Goal: Transaction & Acquisition: Book appointment/travel/reservation

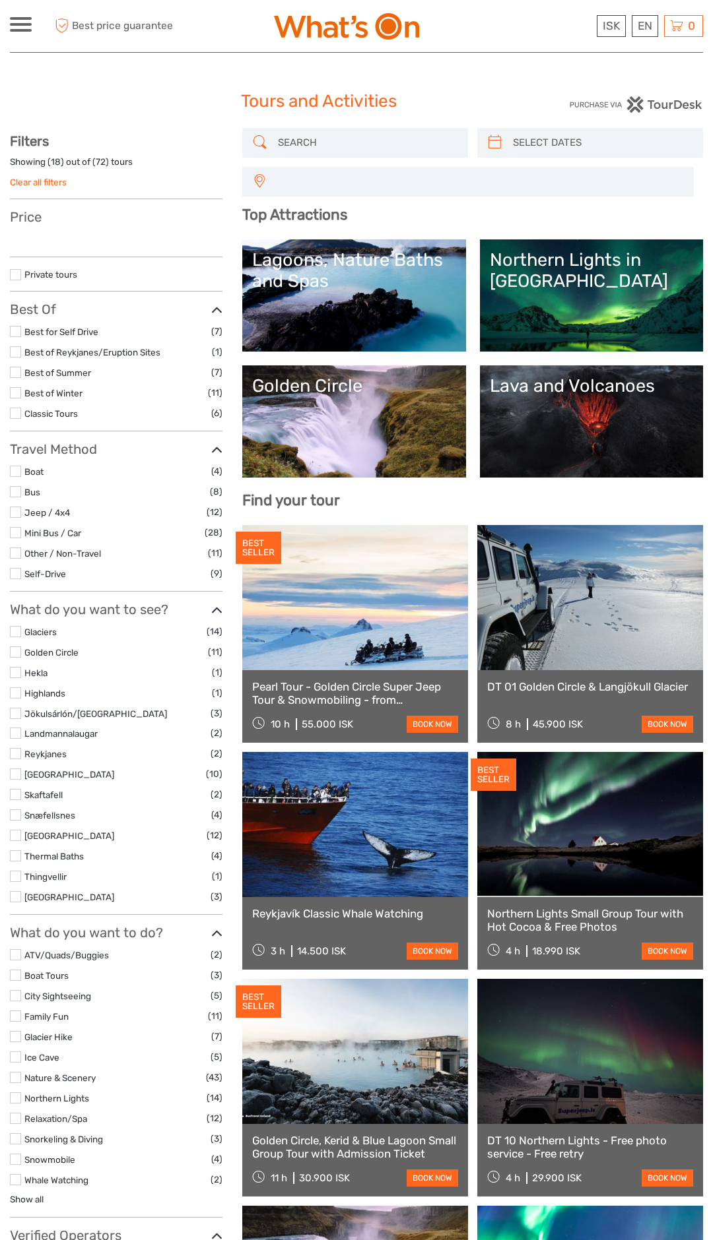
select select
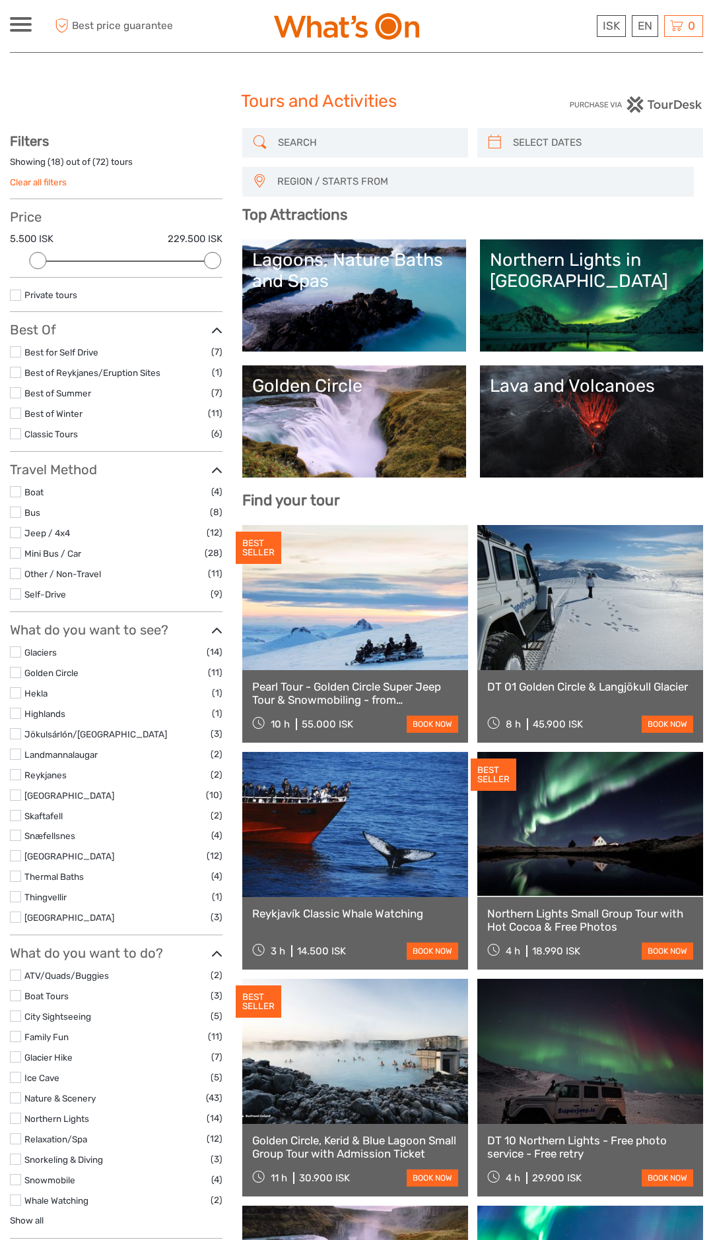
click at [588, 303] on link "Northern Lights in [GEOGRAPHIC_DATA]" at bounding box center [591, 295] width 203 height 92
select select
click at [602, 640] on link at bounding box center [590, 597] width 226 height 145
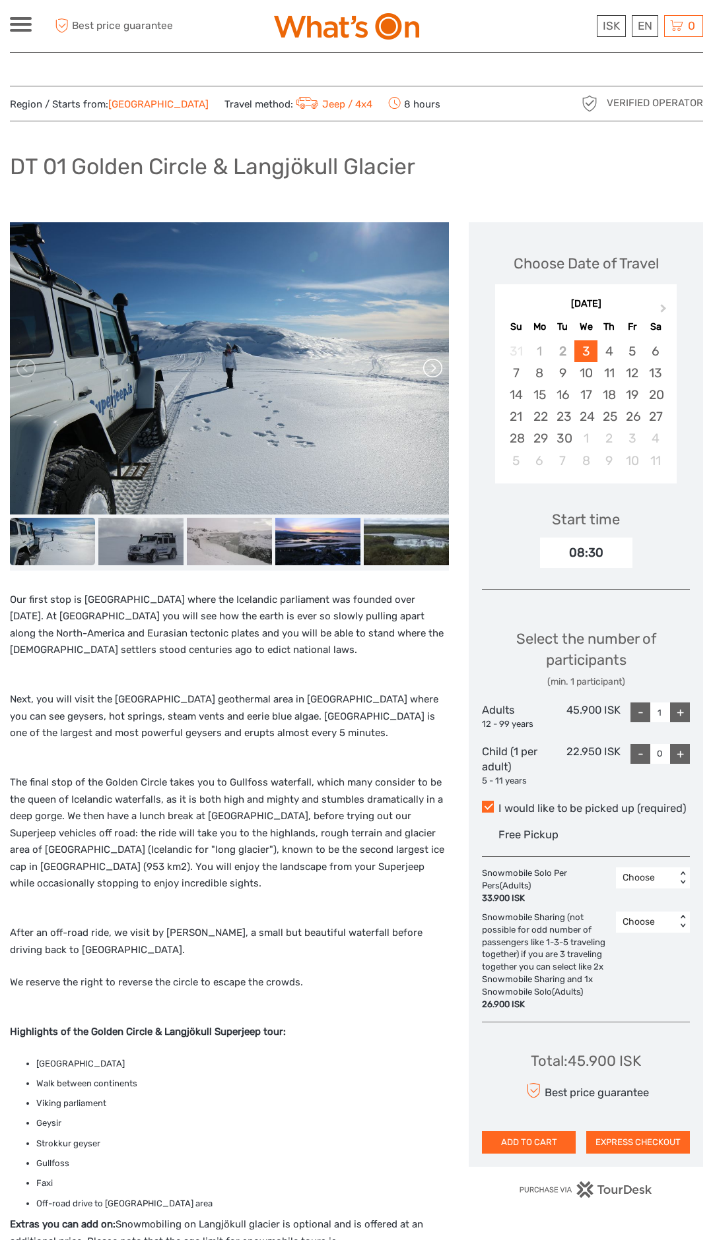
click at [435, 371] on link at bounding box center [431, 368] width 21 height 21
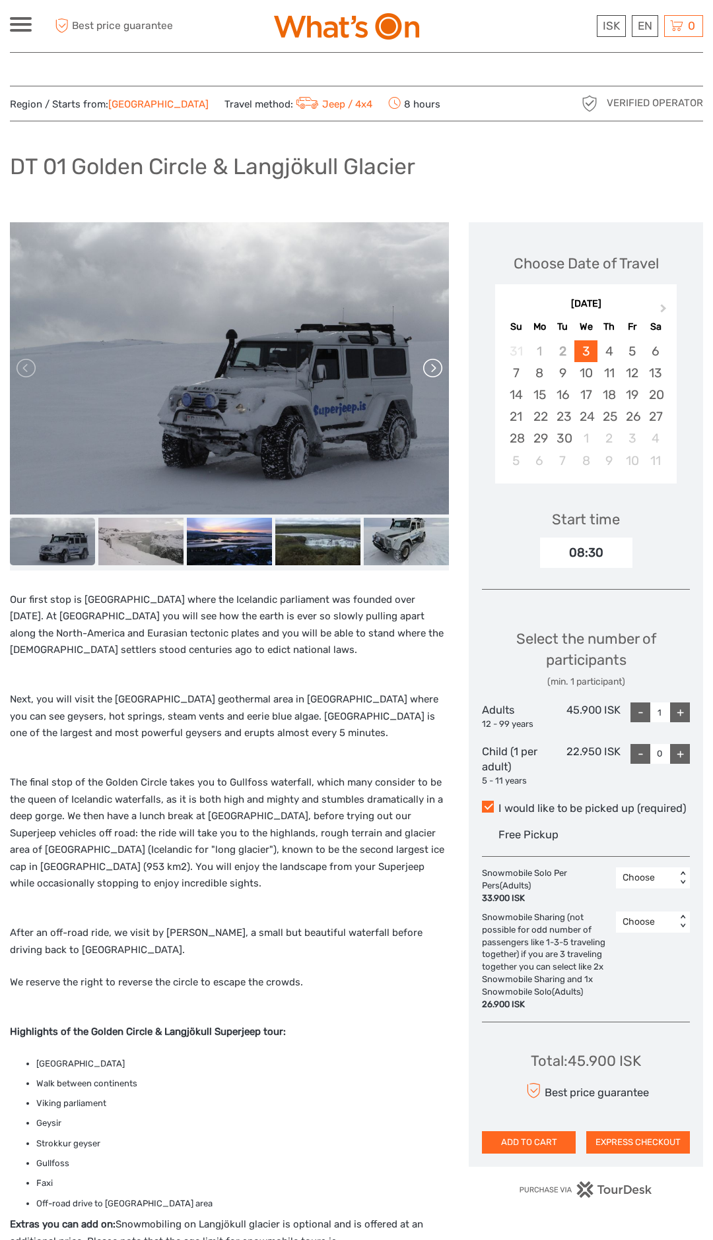
click at [430, 368] on link at bounding box center [431, 368] width 21 height 21
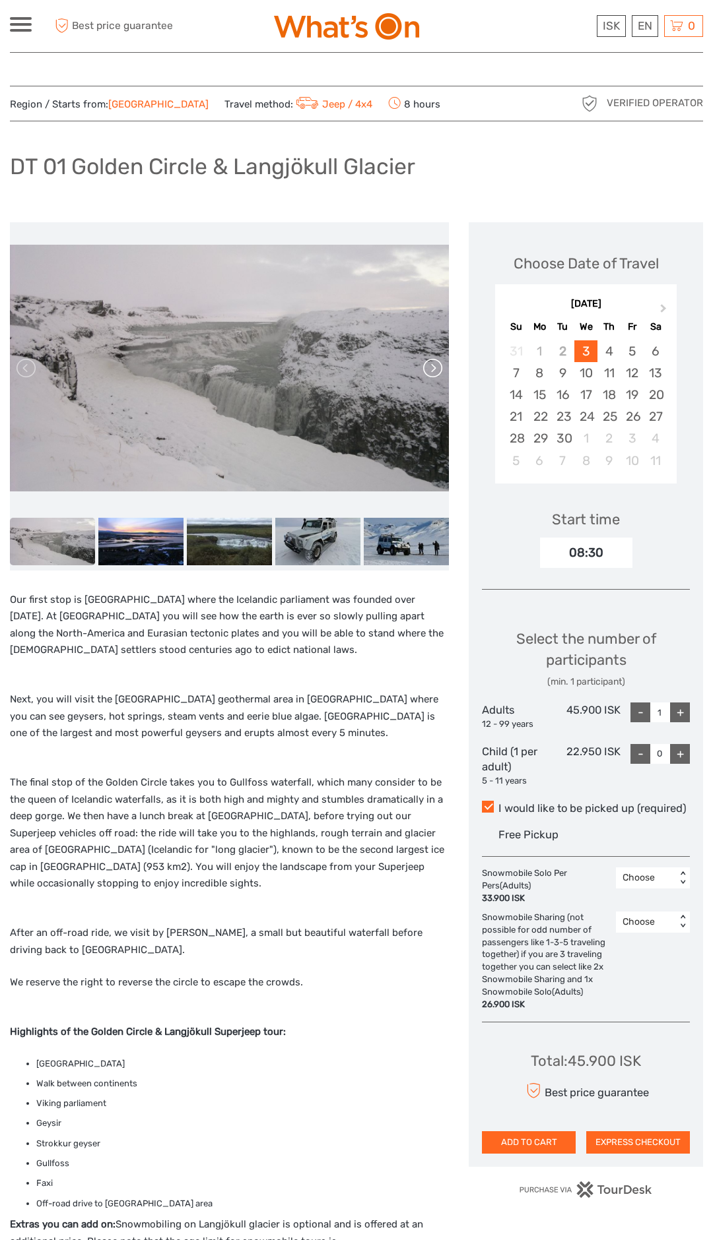
click at [430, 364] on link at bounding box center [431, 368] width 21 height 21
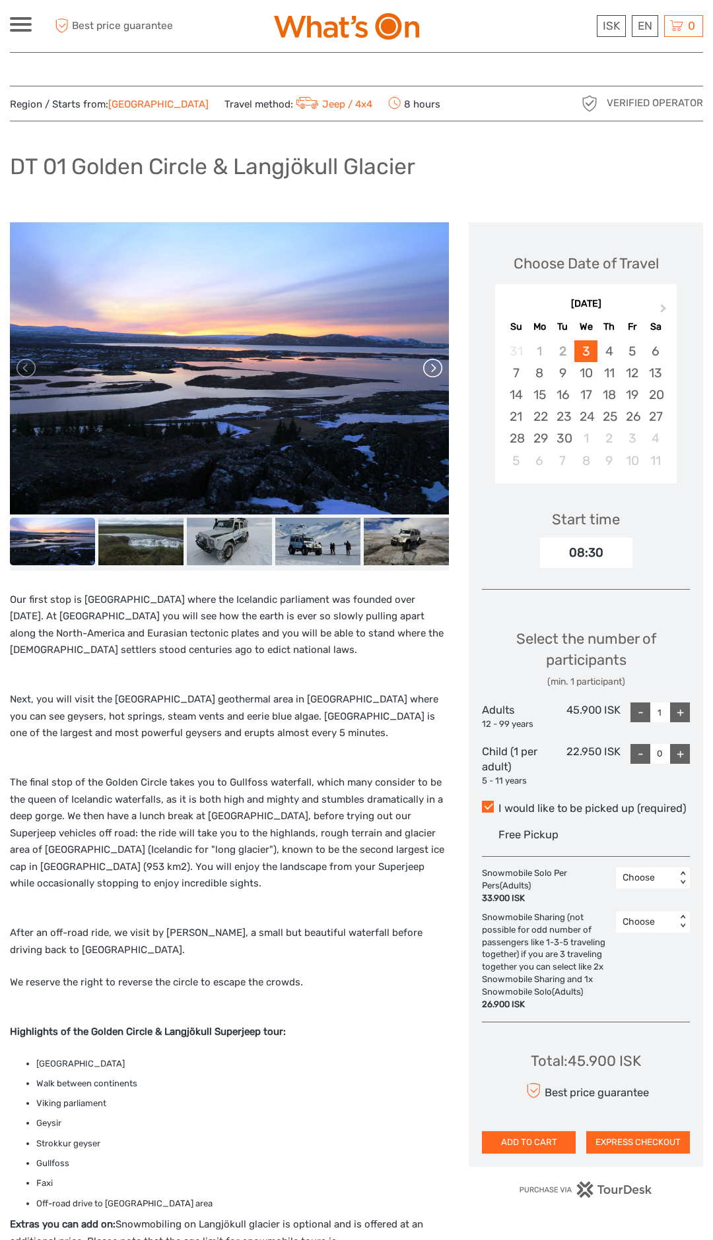
click at [428, 369] on link at bounding box center [431, 368] width 21 height 21
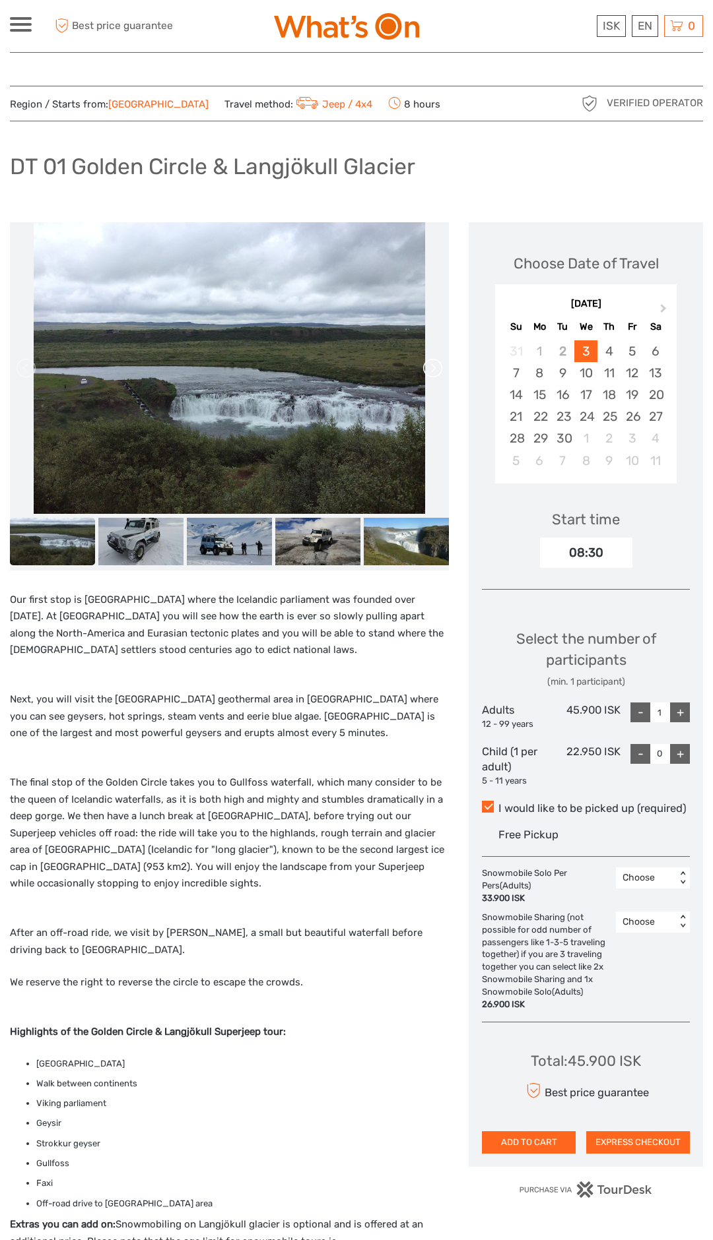
click at [437, 369] on link at bounding box center [431, 368] width 21 height 21
